Goal: Task Accomplishment & Management: Manage account settings

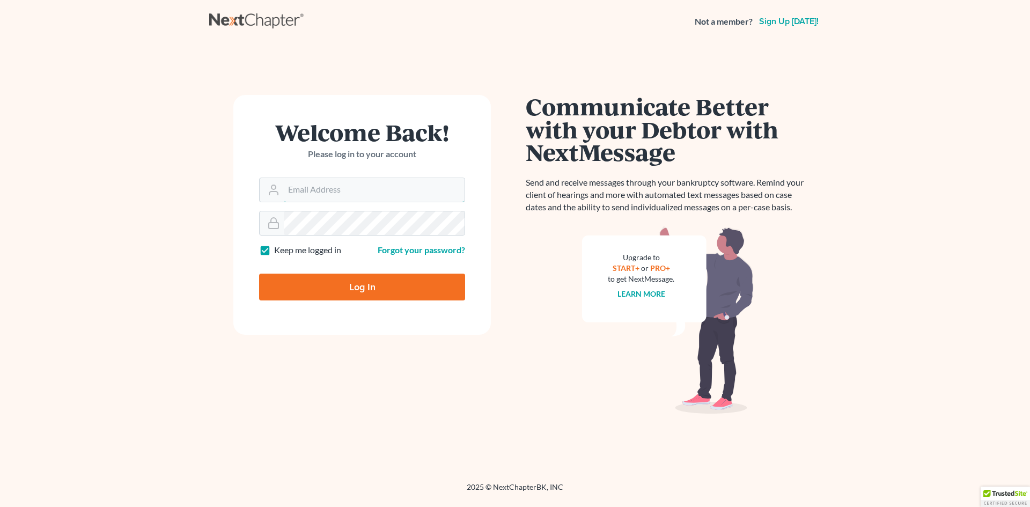
type input "[EMAIL_ADDRESS][DOMAIN_NAME]"
click at [361, 286] on input "Log In" at bounding box center [362, 286] width 206 height 27
type input "Thinking..."
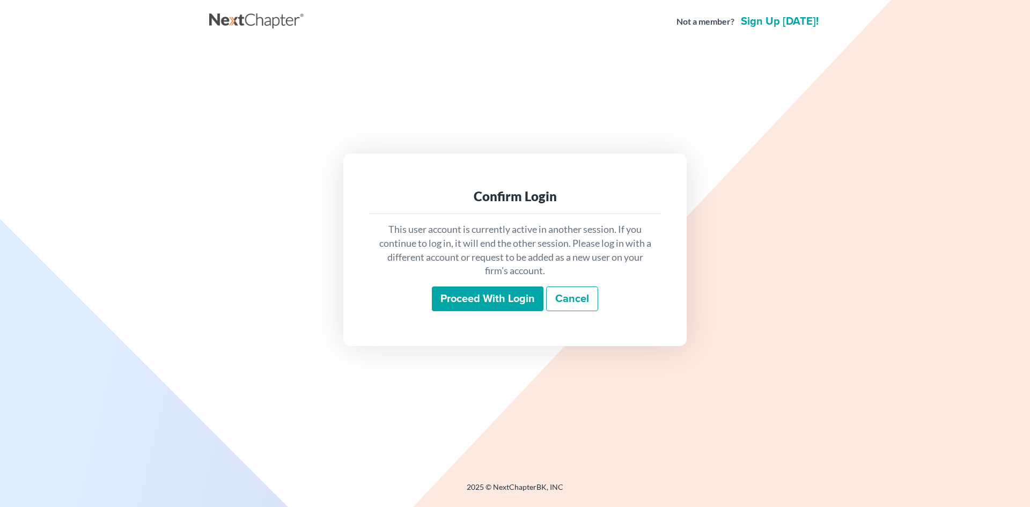
click at [479, 293] on input "Proceed with login" at bounding box center [488, 298] width 112 height 25
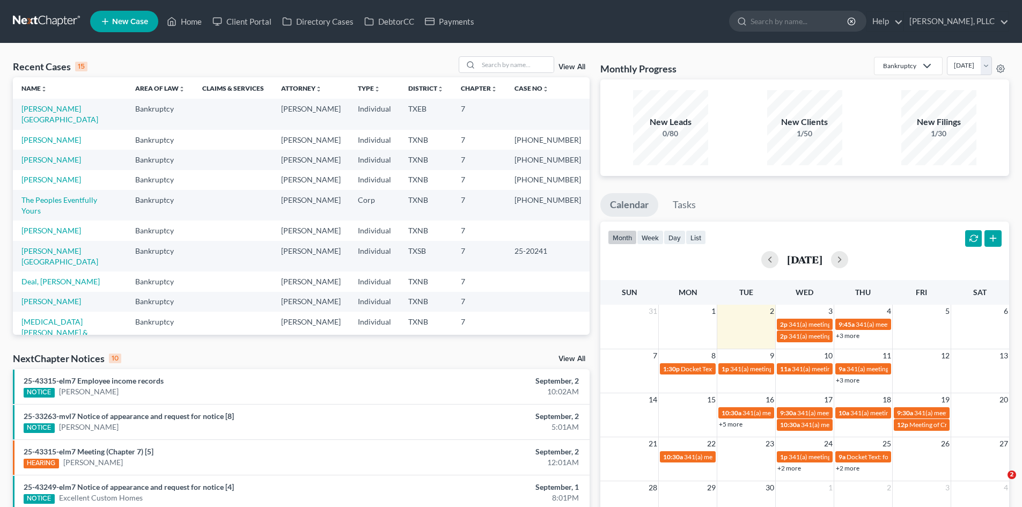
click at [452, 130] on td "TXNB" at bounding box center [426, 140] width 53 height 20
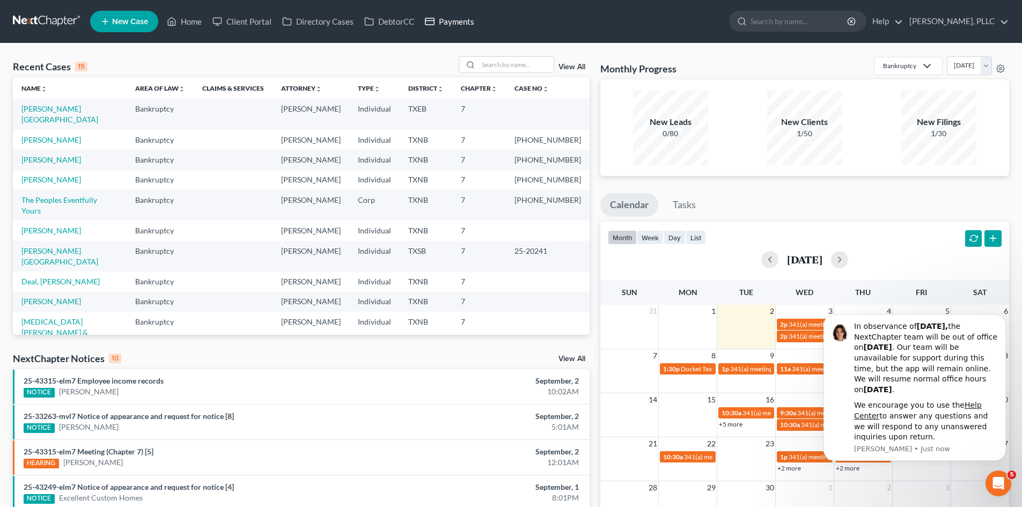
click at [468, 26] on link "Payments" at bounding box center [449, 21] width 60 height 19
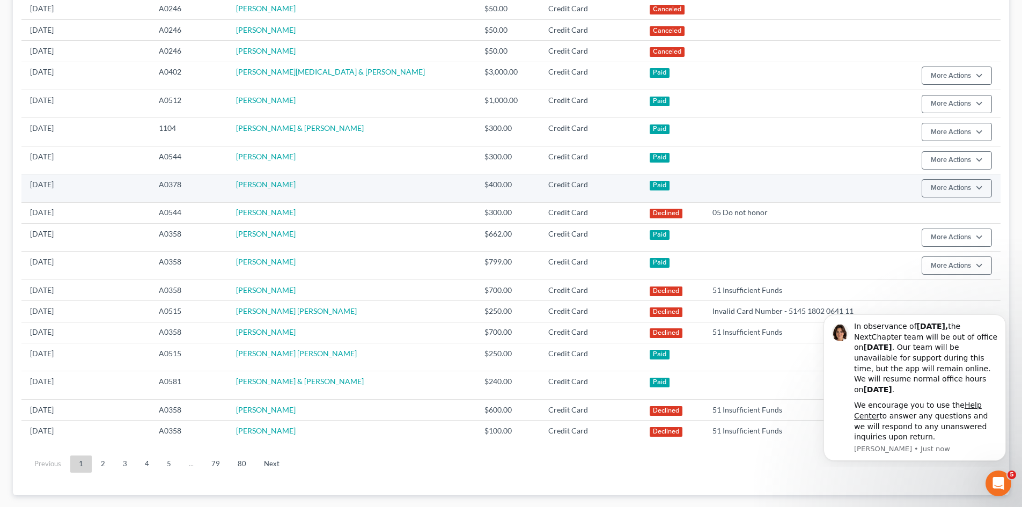
scroll to position [477, 0]
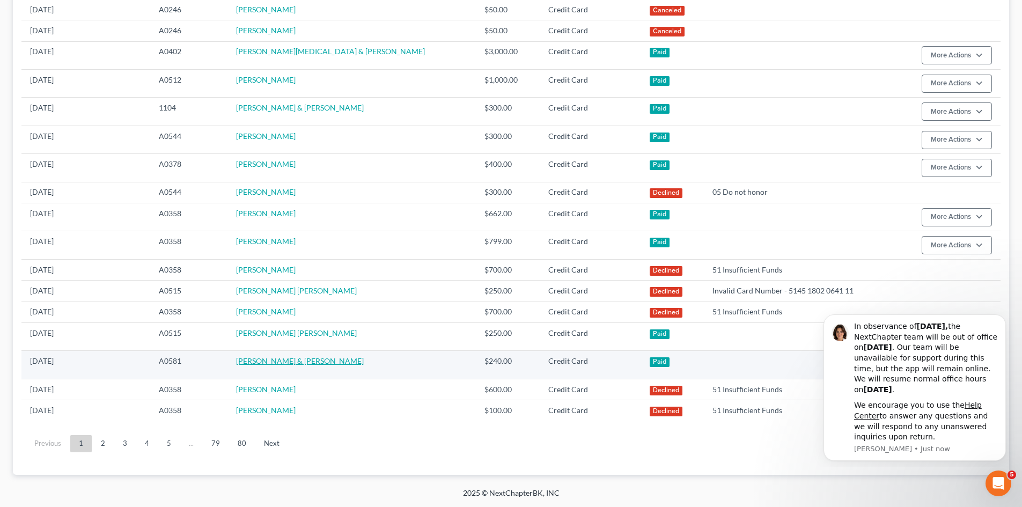
click at [289, 360] on link "[PERSON_NAME] & [PERSON_NAME]" at bounding box center [300, 360] width 128 height 9
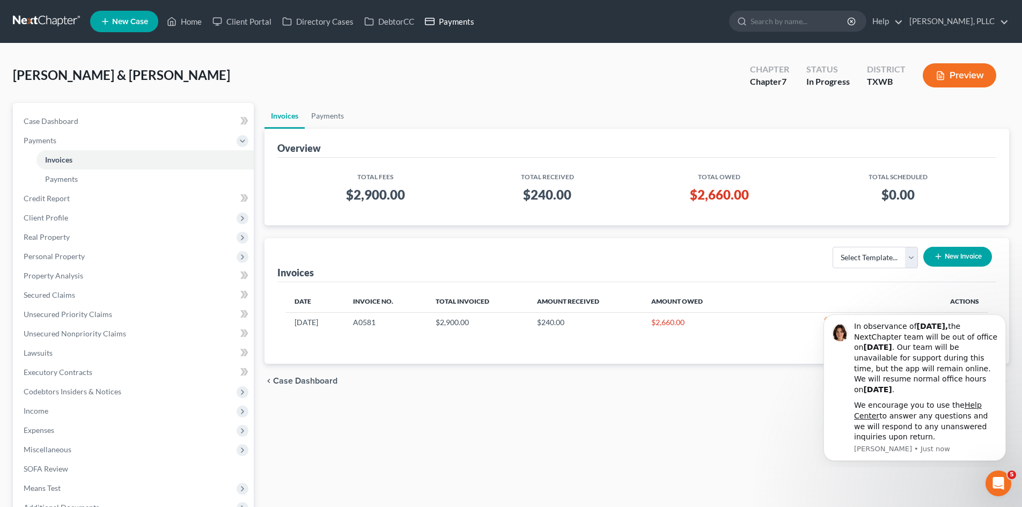
click at [434, 16] on icon at bounding box center [430, 21] width 10 height 13
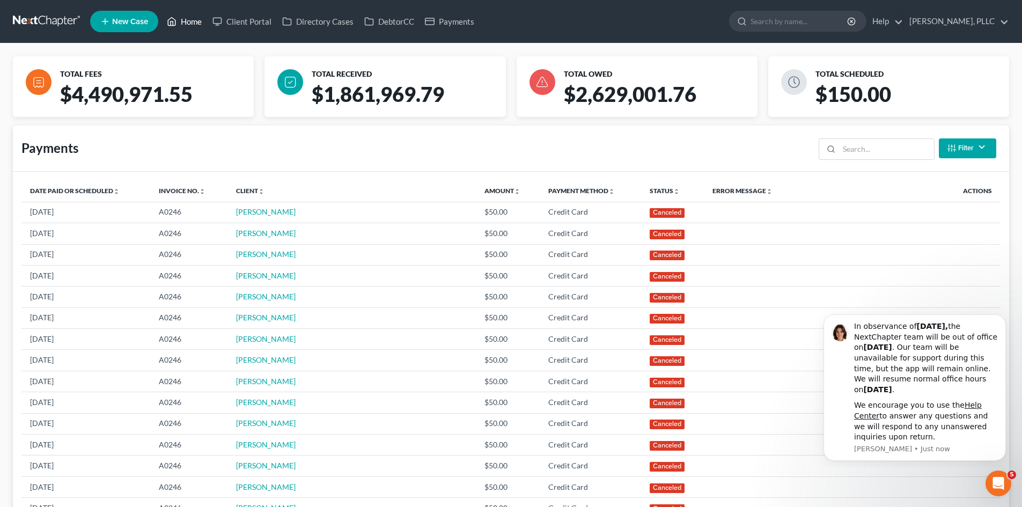
click at [198, 22] on link "Home" at bounding box center [184, 21] width 46 height 19
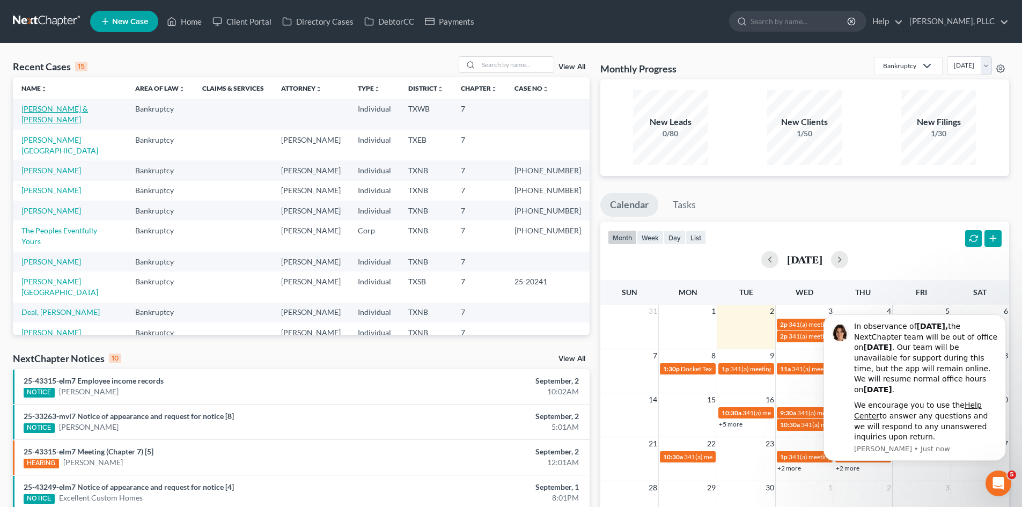
click at [53, 110] on link "[PERSON_NAME] & [PERSON_NAME]" at bounding box center [54, 114] width 66 height 20
select select "4"
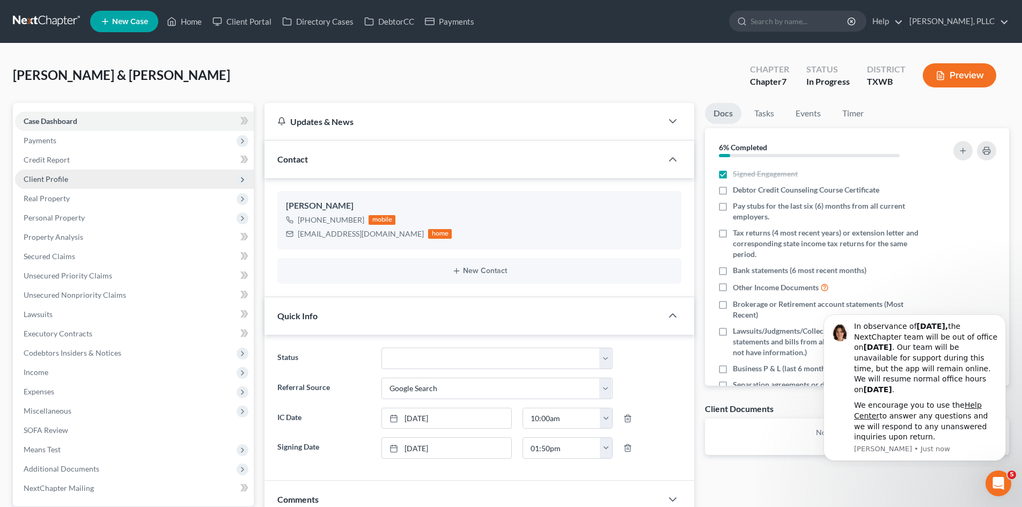
click at [112, 179] on span "Client Profile" at bounding box center [134, 178] width 239 height 19
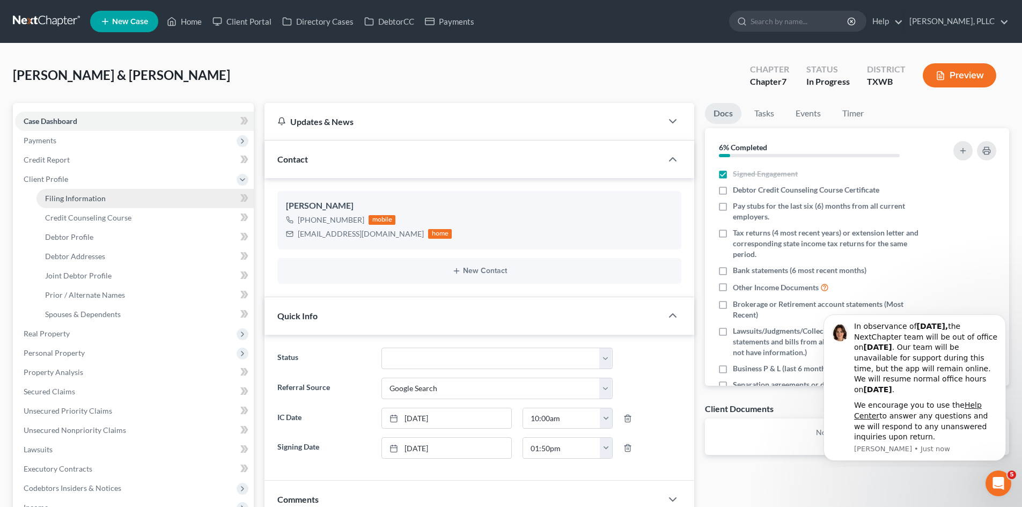
click at [117, 196] on link "Filing Information" at bounding box center [144, 198] width 217 height 19
select select "1"
select select "0"
select select "45"
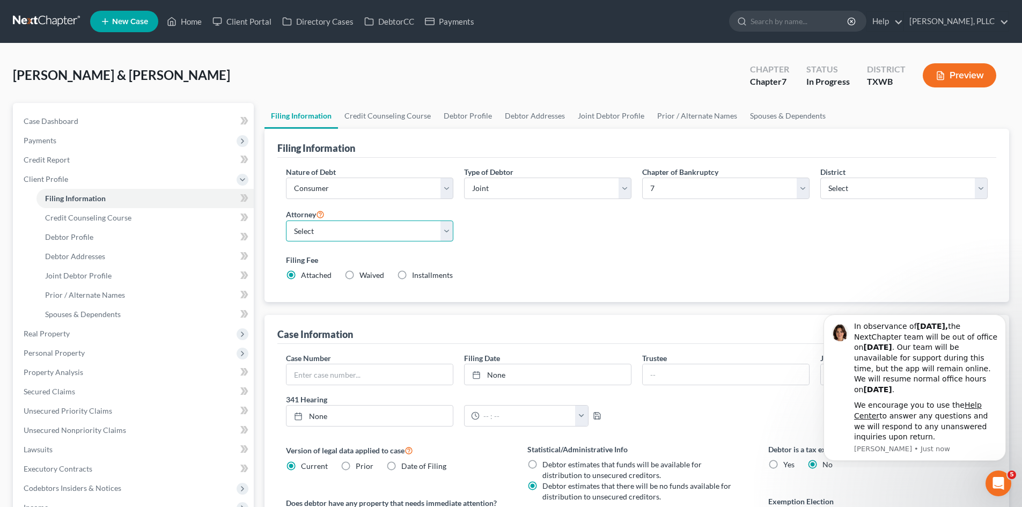
click at [312, 233] on select "Select [PERSON_NAME] - TXEB [PERSON_NAME] - [GEOGRAPHIC_DATA] [PERSON_NAME] - […" at bounding box center [369, 230] width 167 height 21
select select "3"
click at [286, 220] on select "Select [PERSON_NAME] - TXEB [PERSON_NAME] - [GEOGRAPHIC_DATA] [PERSON_NAME] - […" at bounding box center [369, 230] width 167 height 21
click at [119, 128] on link "Case Dashboard" at bounding box center [134, 121] width 239 height 19
select select "4"
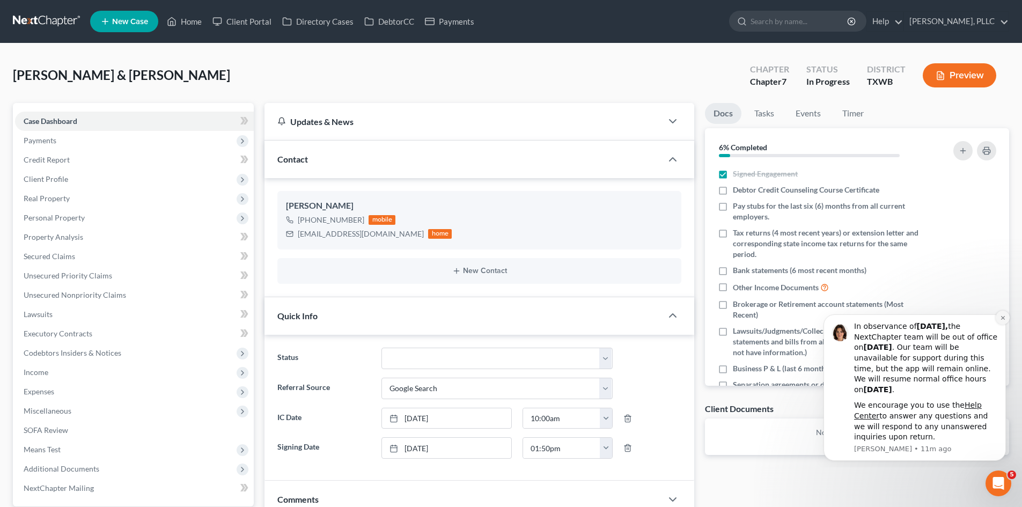
click at [1007, 316] on button "Dismiss notification" at bounding box center [1002, 317] width 14 height 14
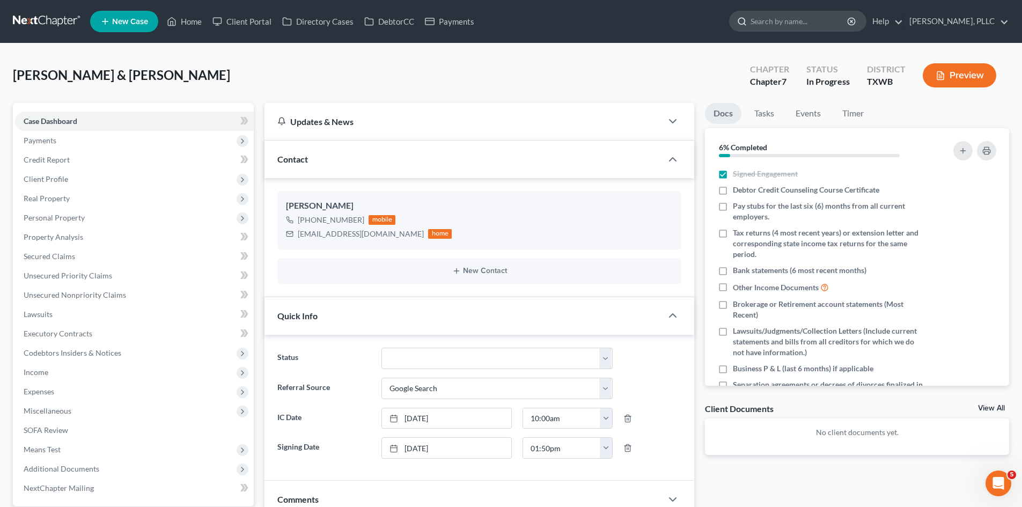
click at [774, 18] on input "search" at bounding box center [799, 21] width 98 height 20
type input "[PERSON_NAME]"
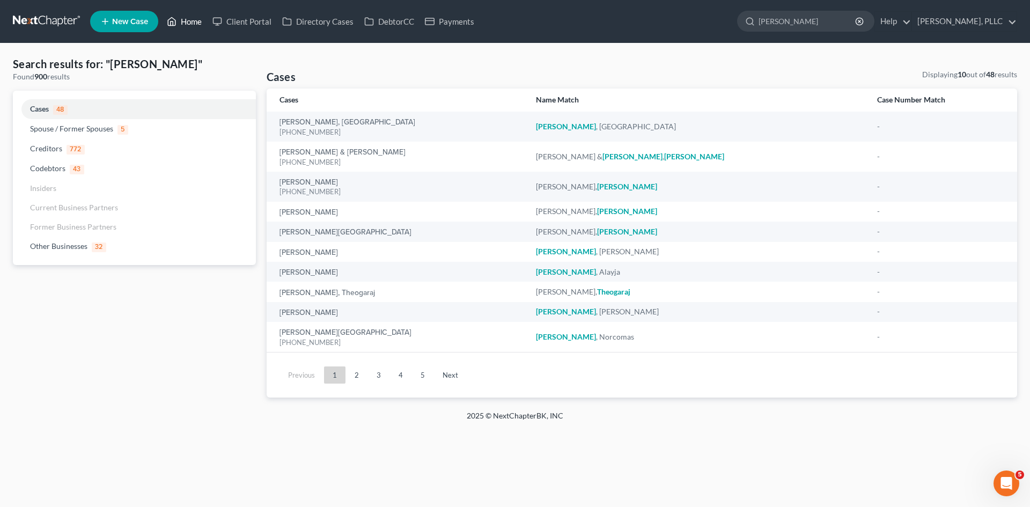
click at [191, 25] on link "Home" at bounding box center [184, 21] width 46 height 19
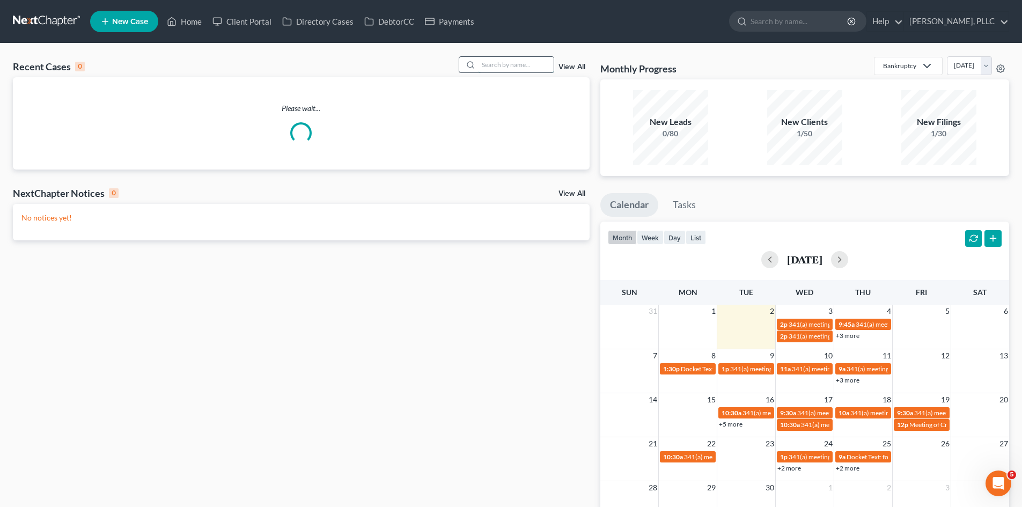
click at [512, 63] on input "search" at bounding box center [515, 65] width 75 height 16
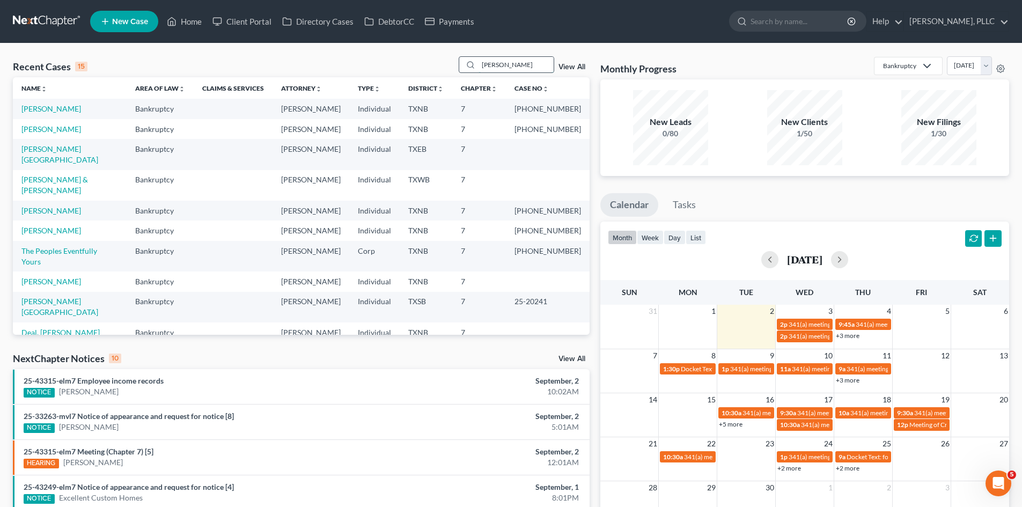
type input "[PERSON_NAME]"
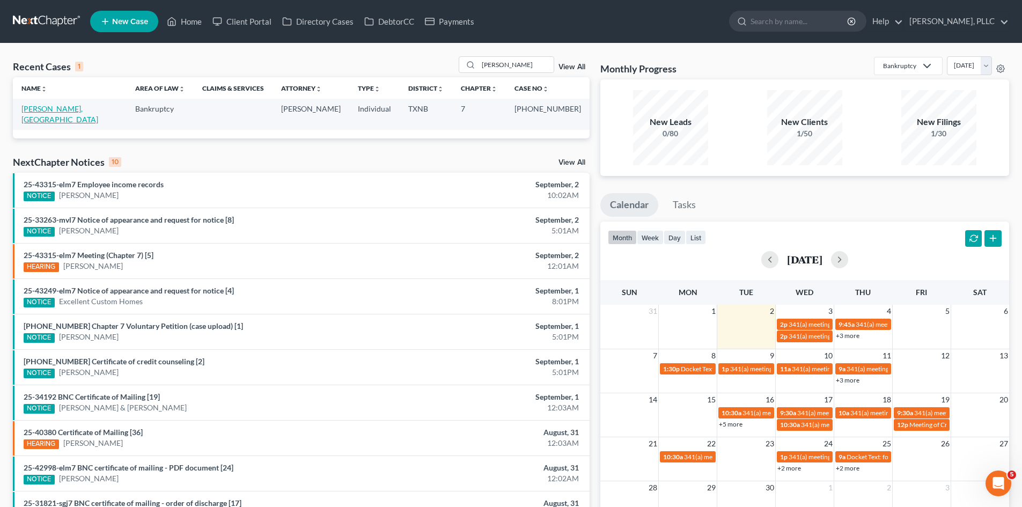
click at [55, 111] on link "[PERSON_NAME], [GEOGRAPHIC_DATA]" at bounding box center [59, 114] width 77 height 20
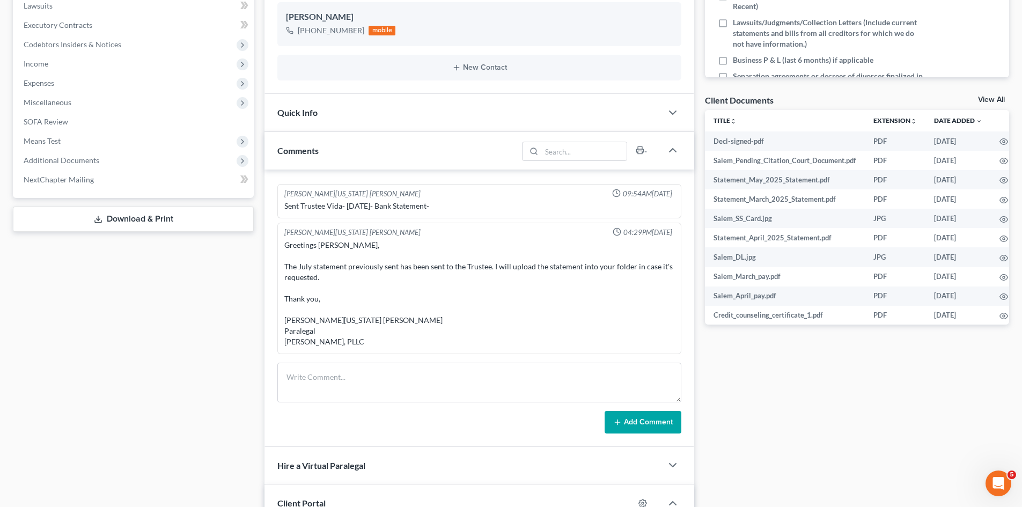
scroll to position [322, 0]
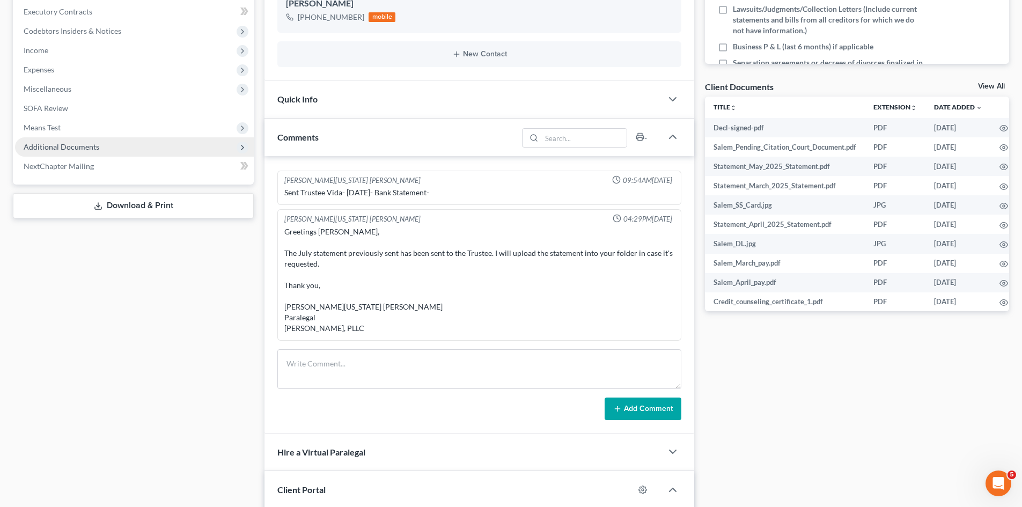
click at [61, 147] on span "Additional Documents" at bounding box center [62, 146] width 76 height 9
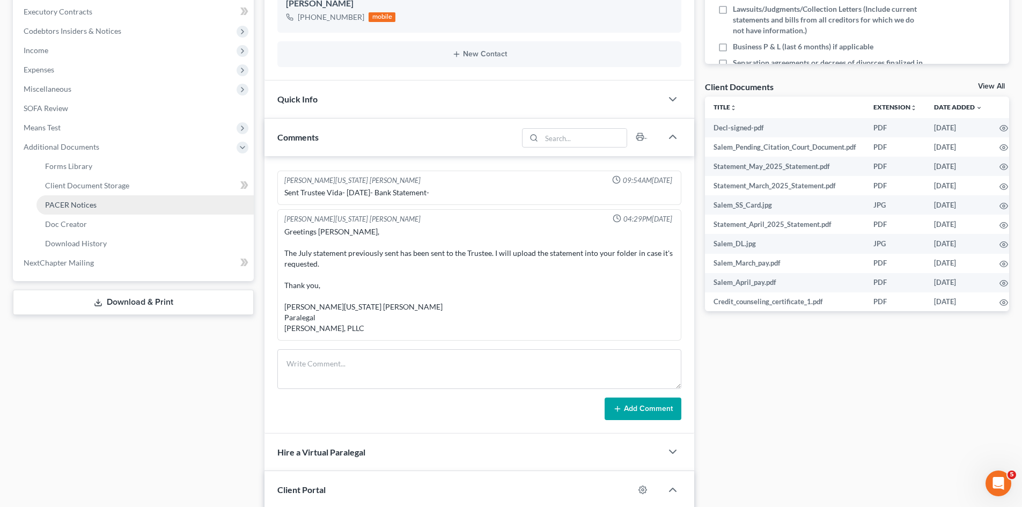
click at [98, 211] on link "PACER Notices" at bounding box center [144, 204] width 217 height 19
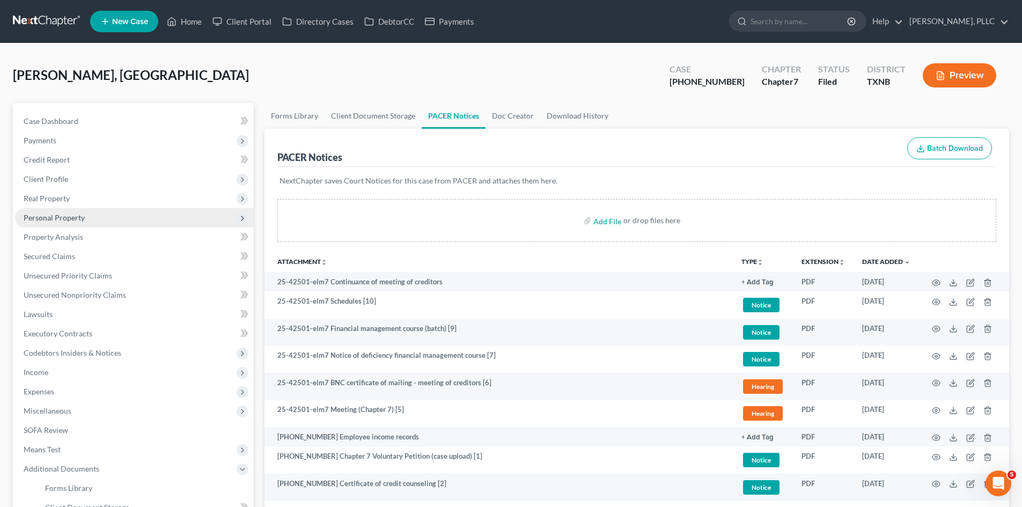
click at [84, 208] on span "Personal Property" at bounding box center [134, 217] width 239 height 19
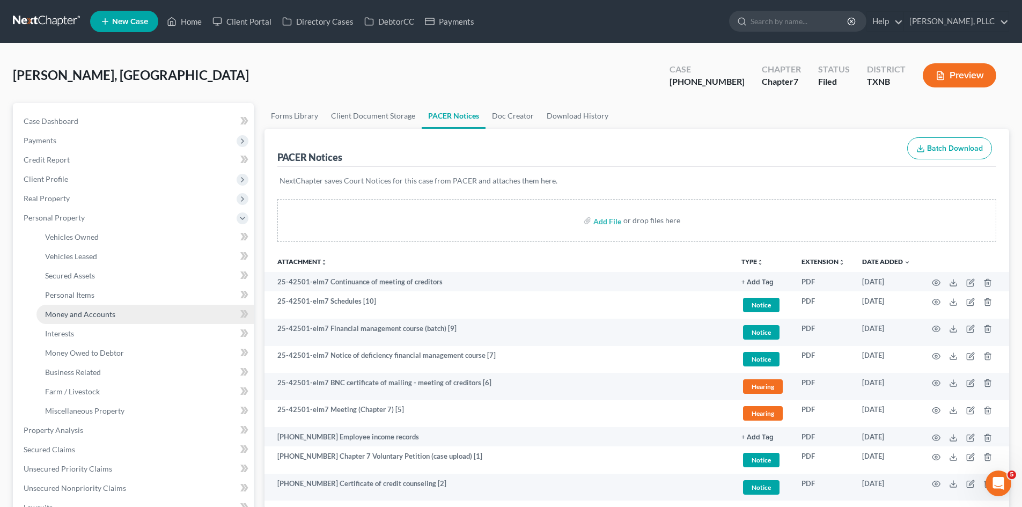
click at [82, 319] on link "Money and Accounts" at bounding box center [144, 314] width 217 height 19
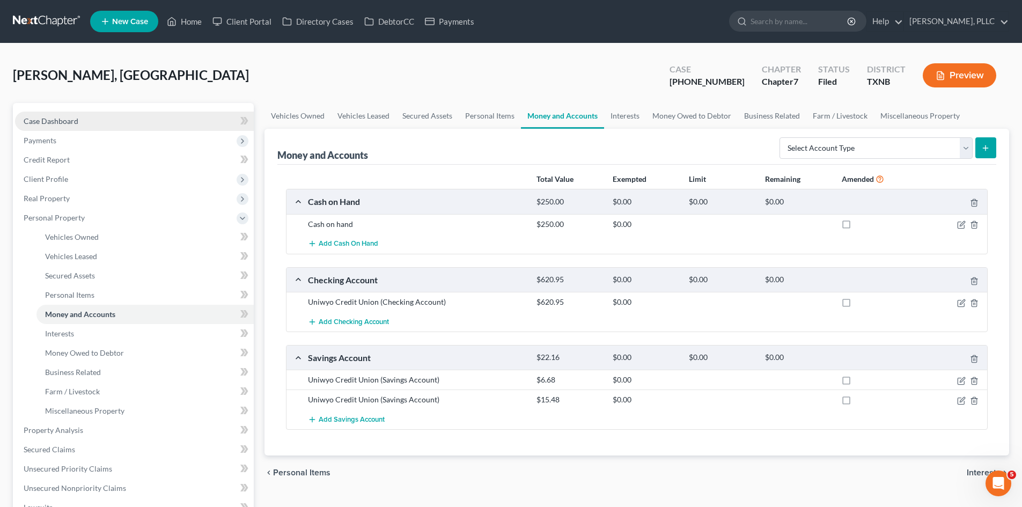
drag, startPoint x: 92, startPoint y: 119, endPoint x: 107, endPoint y: 119, distance: 15.0
click at [92, 119] on link "Case Dashboard" at bounding box center [134, 121] width 239 height 19
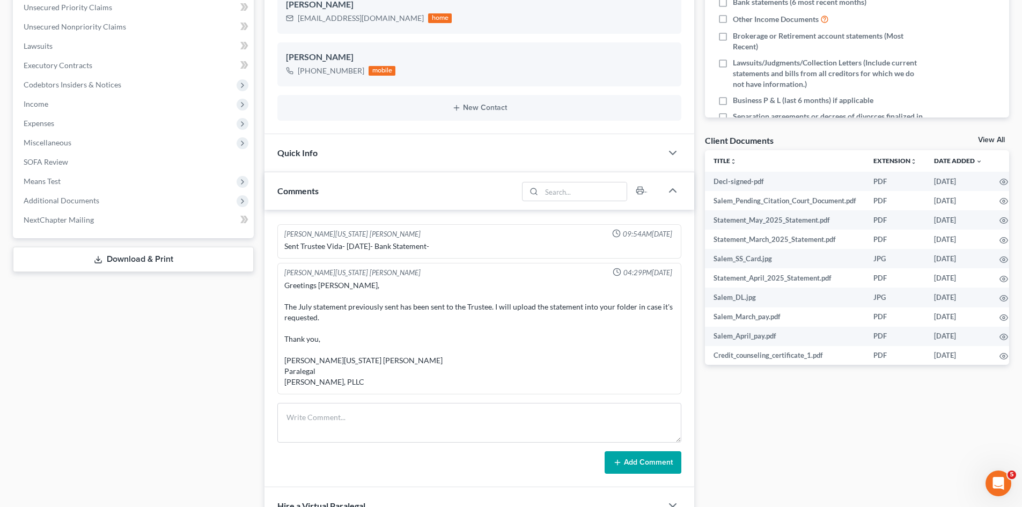
scroll to position [54, 0]
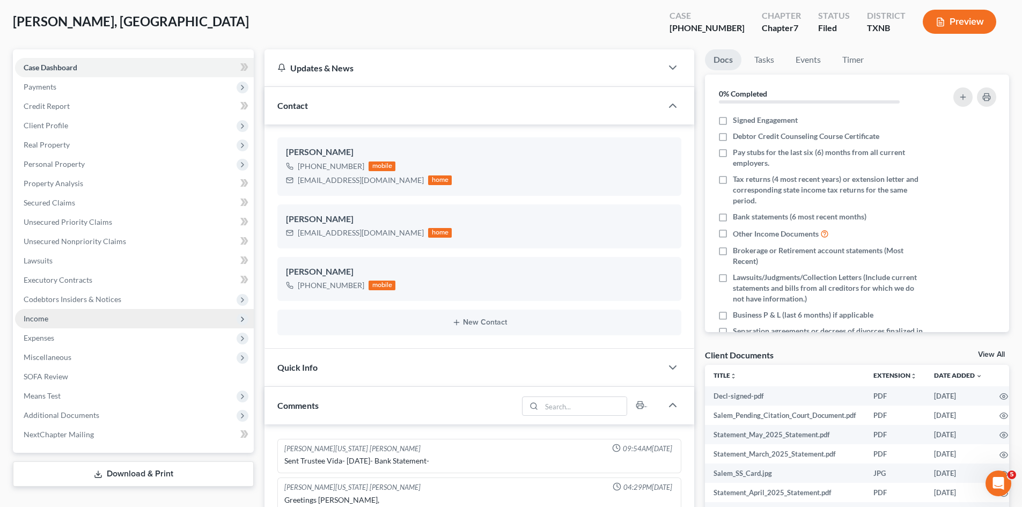
click at [65, 321] on span "Income" at bounding box center [134, 318] width 239 height 19
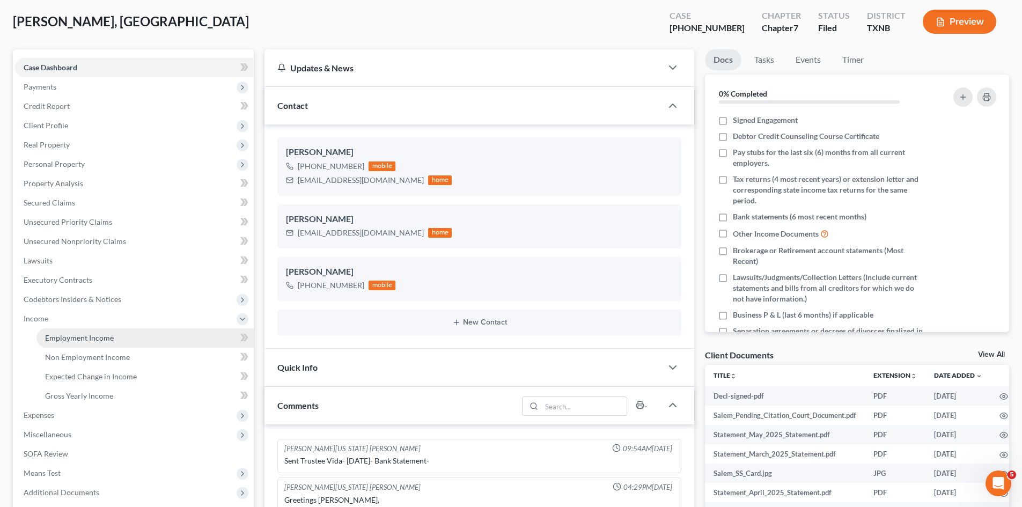
click at [131, 343] on link "Employment Income" at bounding box center [144, 337] width 217 height 19
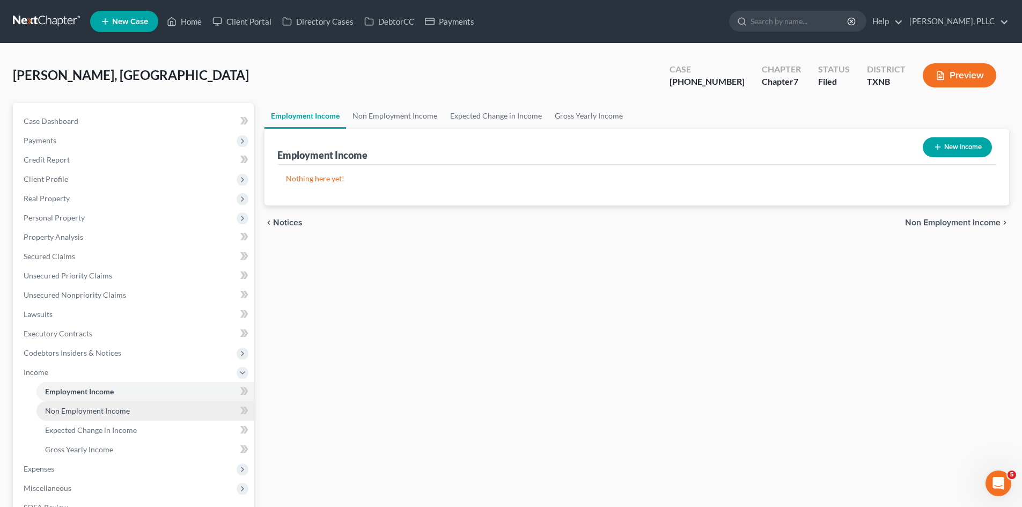
click at [165, 410] on link "Non Employment Income" at bounding box center [144, 410] width 217 height 19
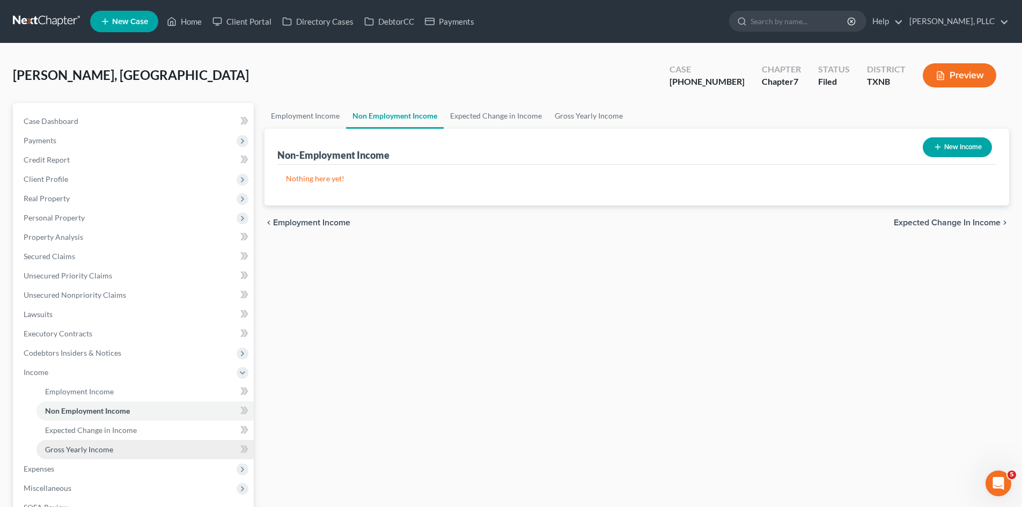
click at [149, 443] on link "Gross Yearly Income" at bounding box center [144, 449] width 217 height 19
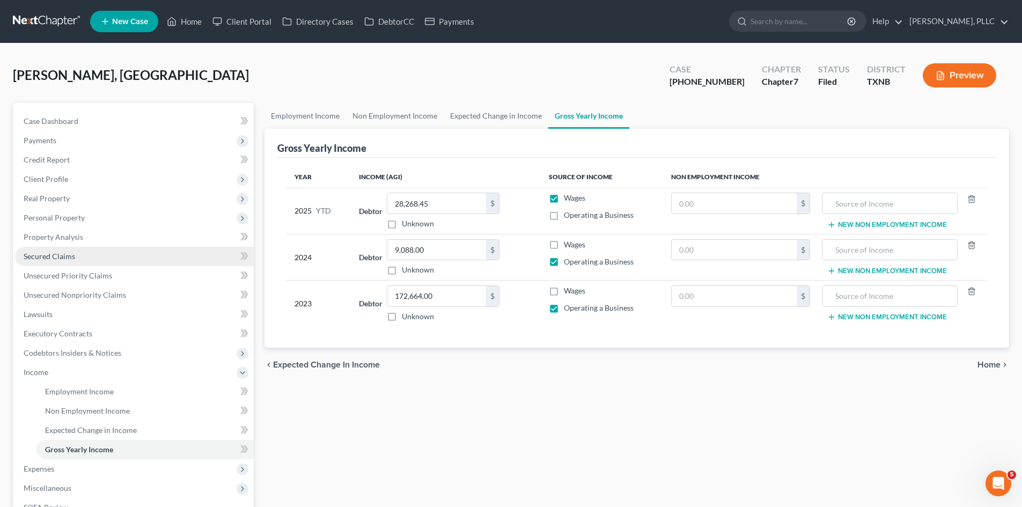
click at [63, 255] on span "Secured Claims" at bounding box center [49, 256] width 51 height 9
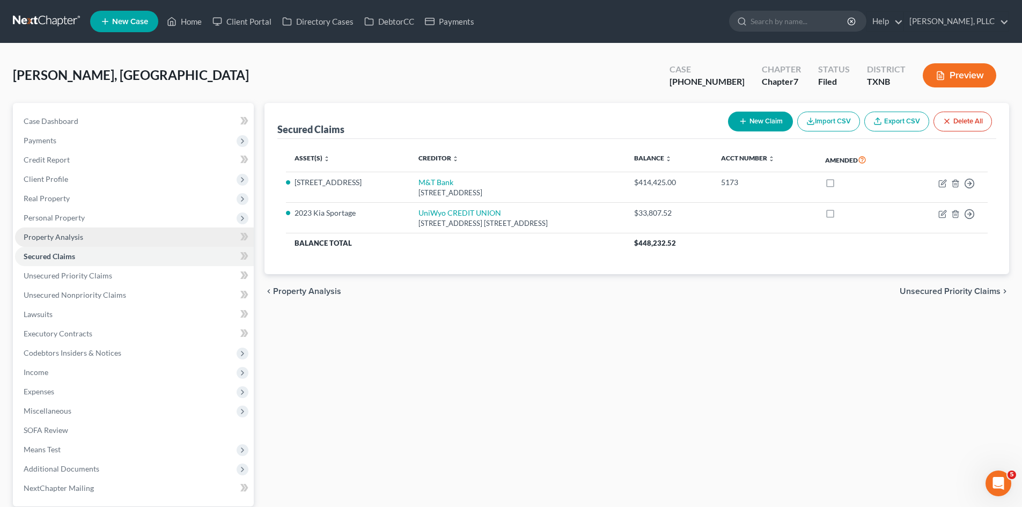
click at [78, 243] on link "Property Analysis" at bounding box center [134, 236] width 239 height 19
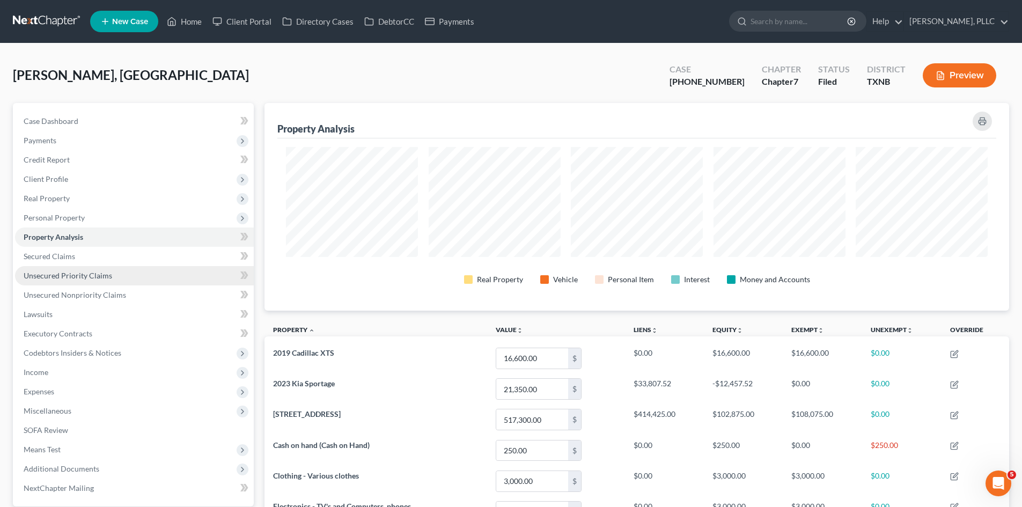
click at [127, 267] on link "Unsecured Priority Claims" at bounding box center [134, 275] width 239 height 19
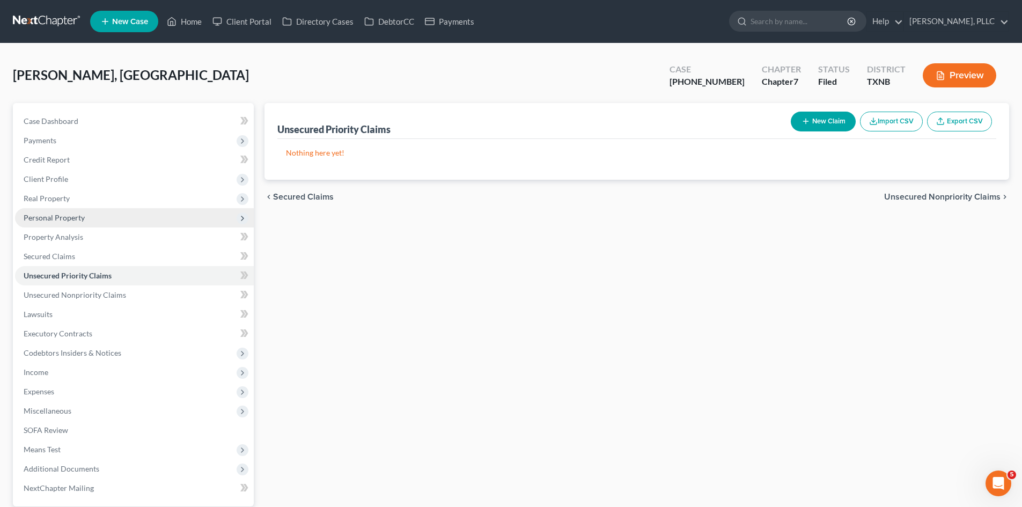
click at [116, 209] on span "Personal Property" at bounding box center [134, 217] width 239 height 19
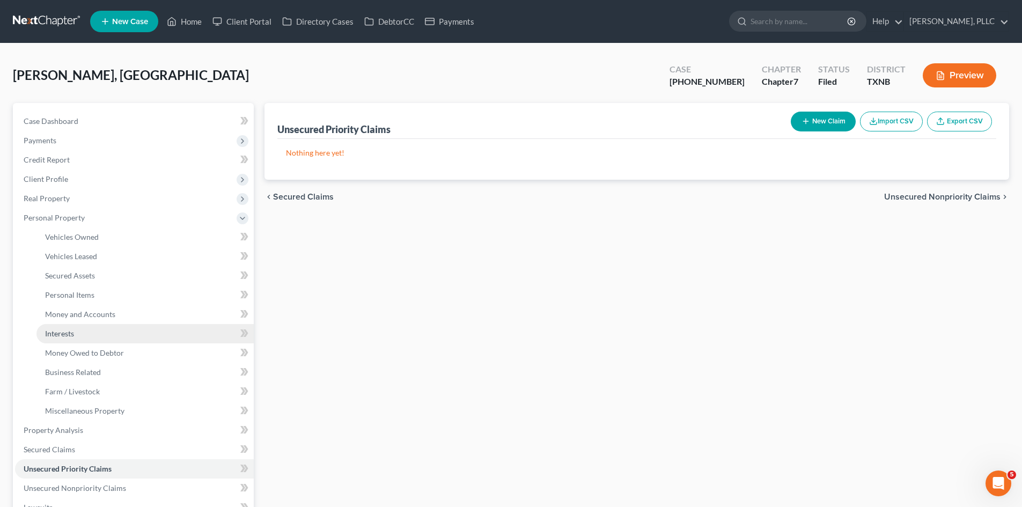
click at [105, 327] on link "Interests" at bounding box center [144, 333] width 217 height 19
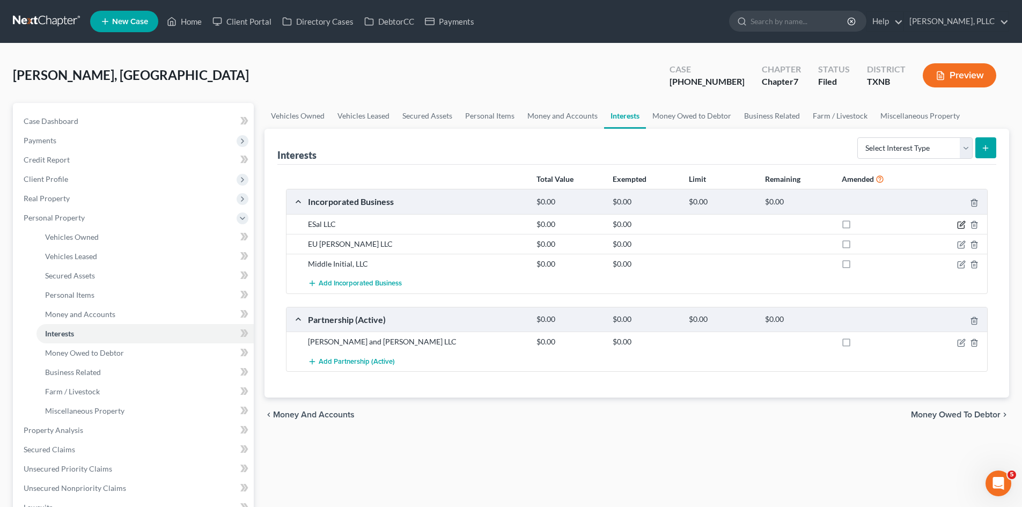
click at [959, 225] on icon "button" at bounding box center [961, 224] width 9 height 9
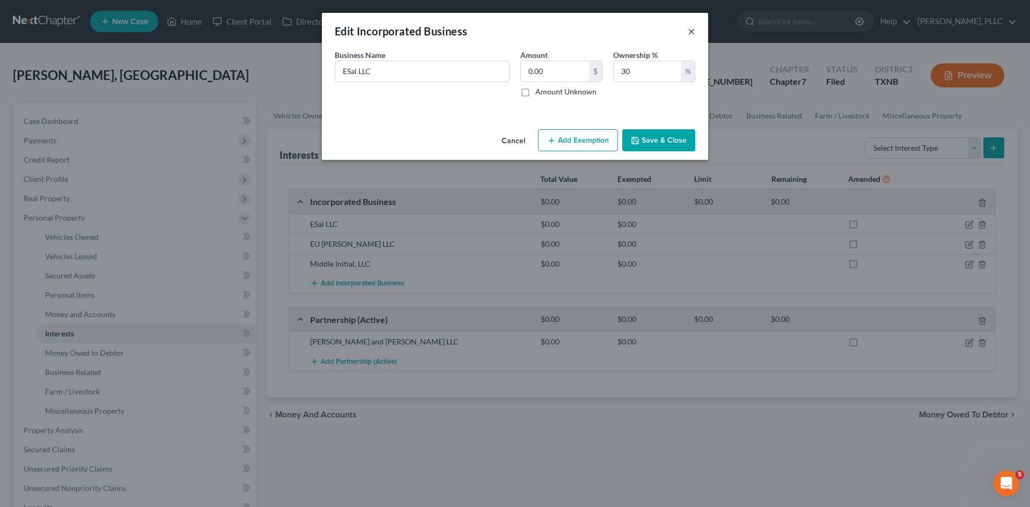
click at [692, 31] on button "×" at bounding box center [691, 31] width 8 height 13
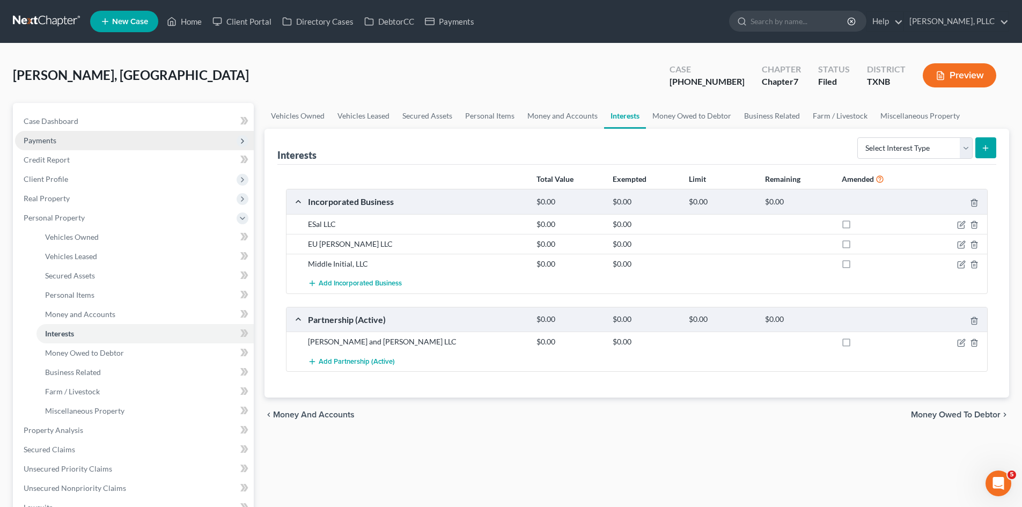
click at [52, 132] on span "Payments" at bounding box center [134, 140] width 239 height 19
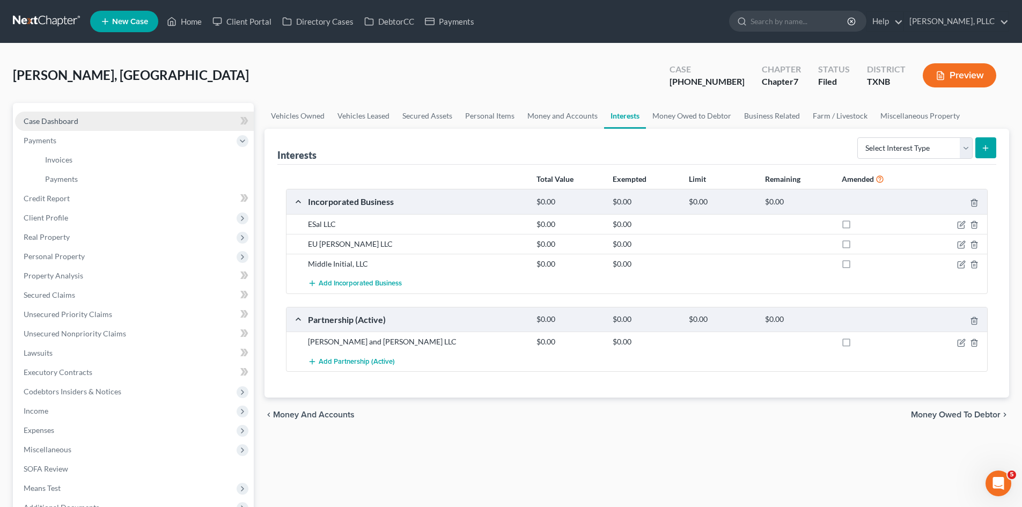
click at [55, 124] on span "Case Dashboard" at bounding box center [51, 120] width 55 height 9
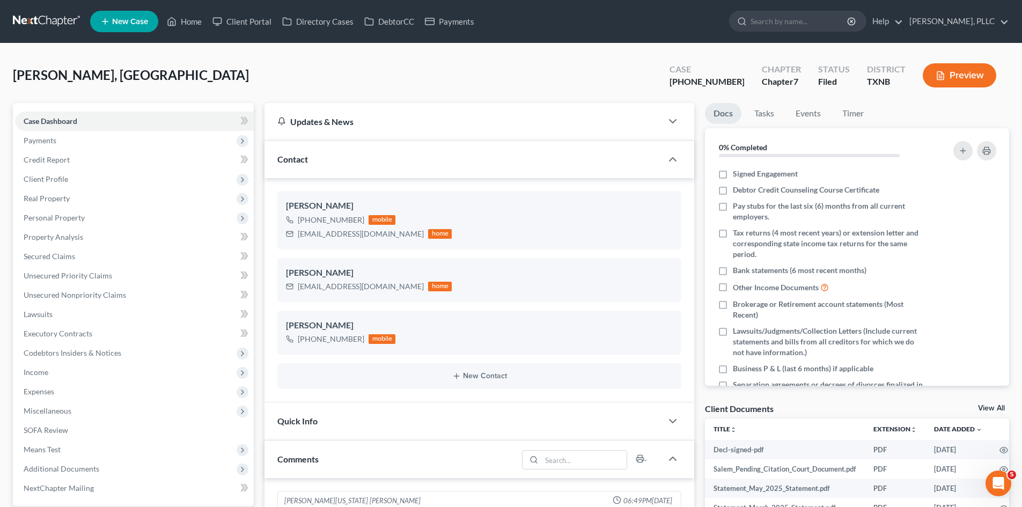
scroll to position [1633, 0]
drag, startPoint x: 254, startPoint y: 8, endPoint x: 167, endPoint y: -5, distance: 88.4
drag, startPoint x: 1020, startPoint y: 86, endPoint x: 501, endPoint y: 5, distance: 524.9
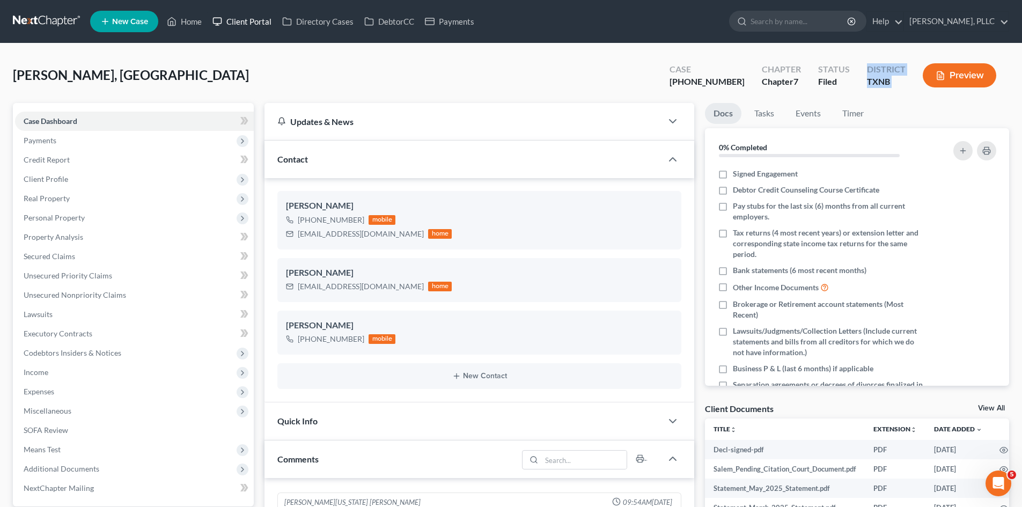
click at [208, 16] on link "Client Portal" at bounding box center [242, 21] width 70 height 19
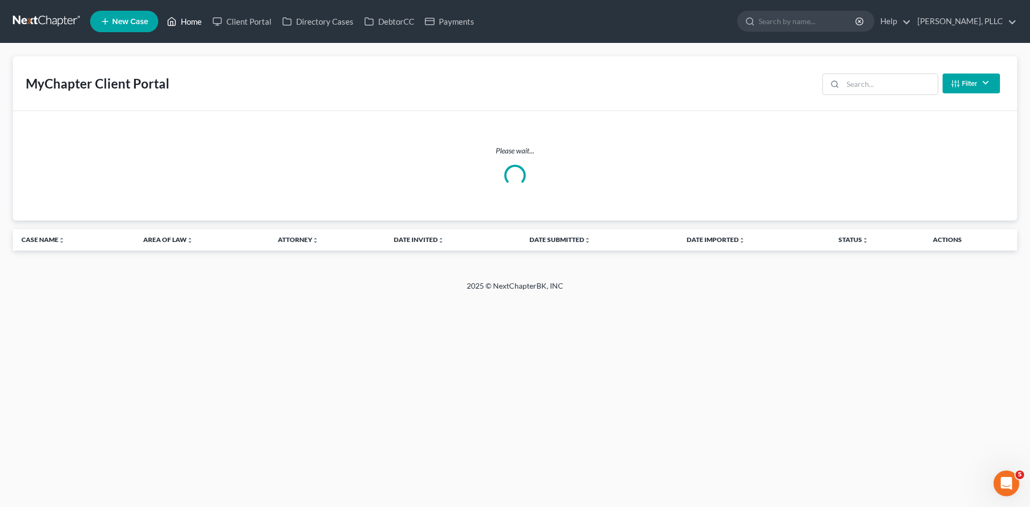
click at [183, 19] on link "Home" at bounding box center [184, 21] width 46 height 19
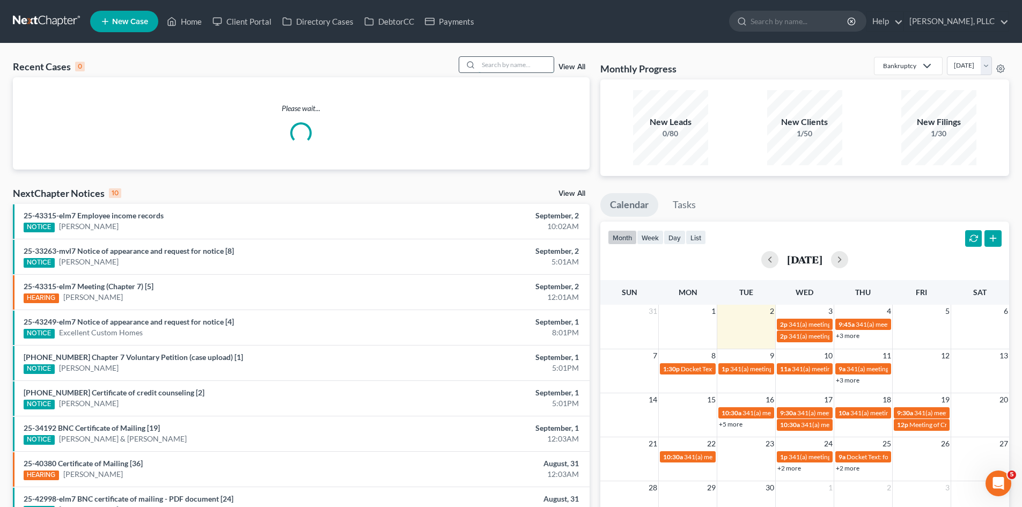
click at [529, 64] on input "search" at bounding box center [515, 65] width 75 height 16
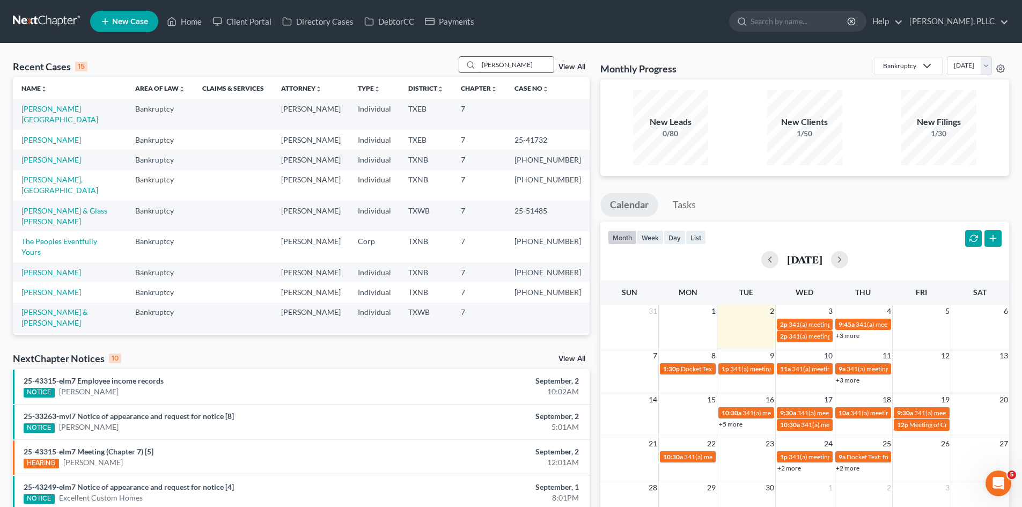
type input "[PERSON_NAME]"
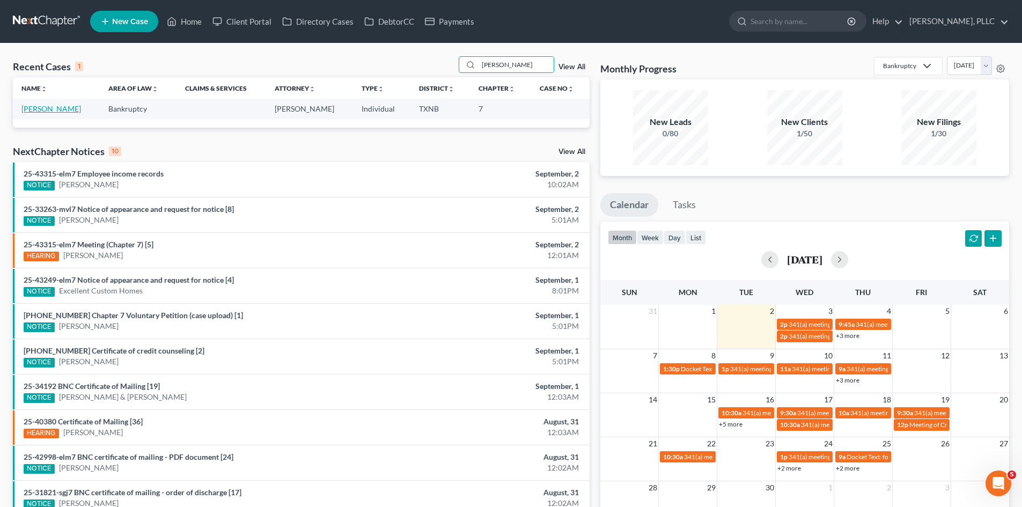
click at [35, 111] on link "[PERSON_NAME]" at bounding box center [51, 108] width 60 height 9
select select "4"
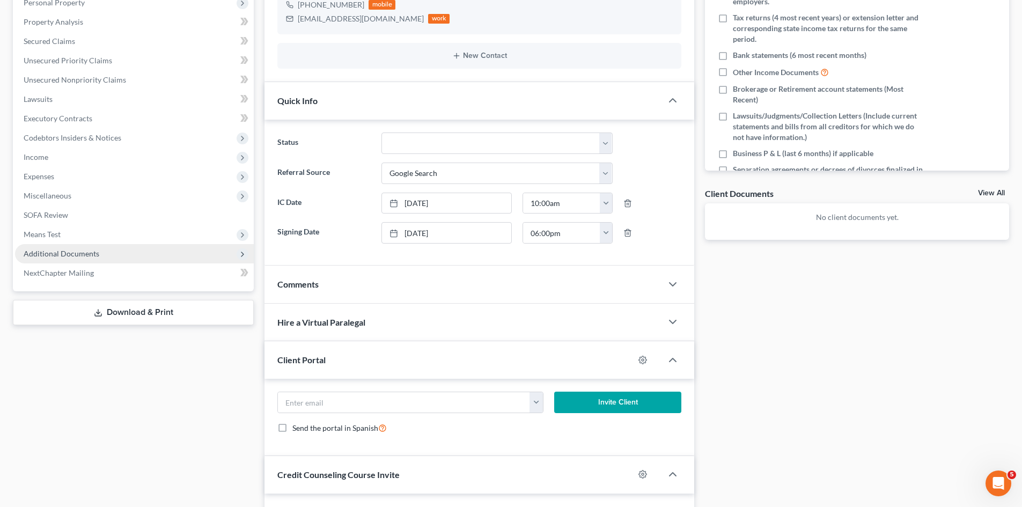
scroll to position [215, 0]
click at [119, 249] on span "Additional Documents" at bounding box center [134, 254] width 239 height 19
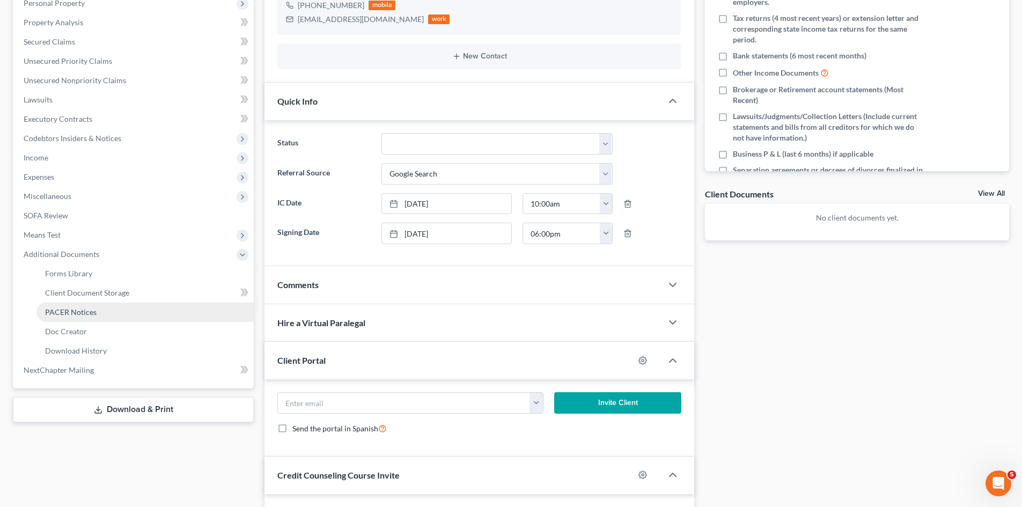
click at [106, 308] on link "PACER Notices" at bounding box center [144, 311] width 217 height 19
